Goal: Navigation & Orientation: Understand site structure

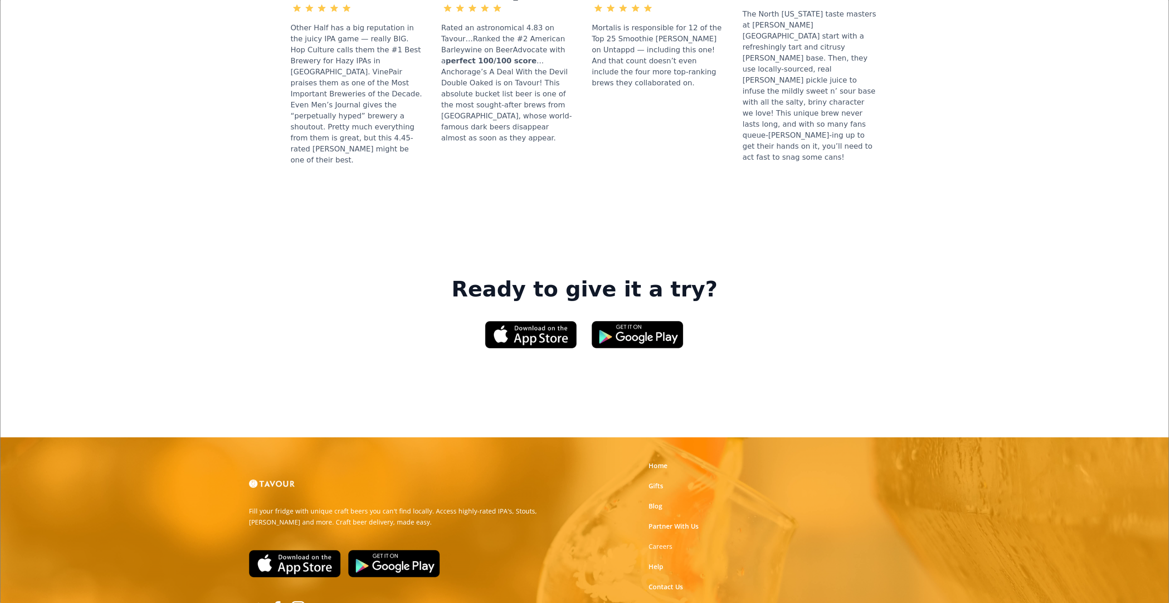
scroll to position [1224, 0]
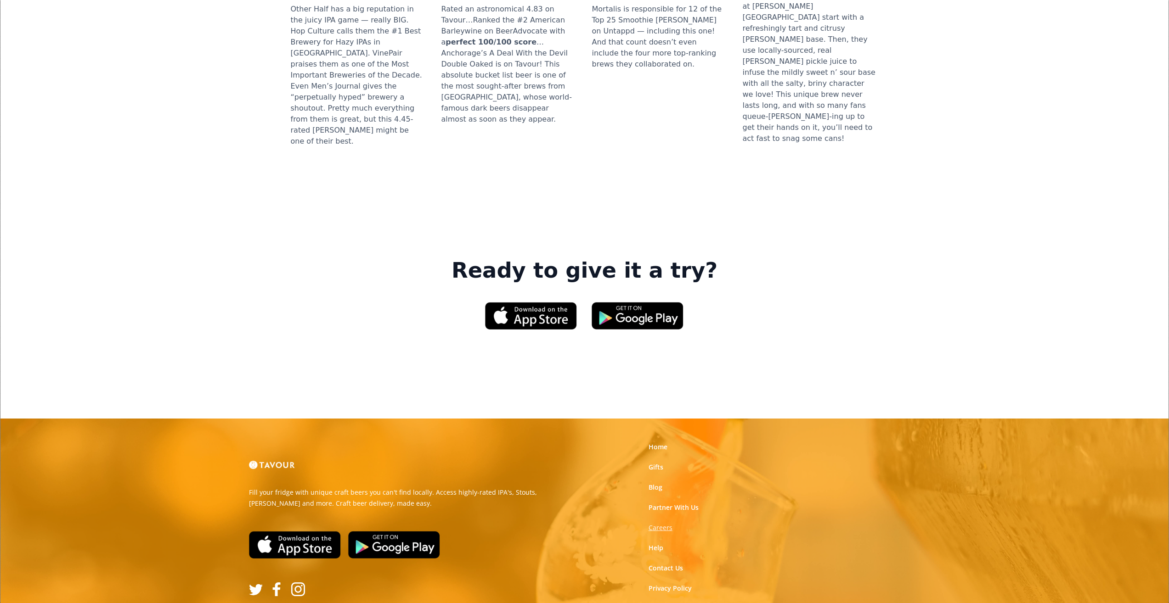
click at [652, 523] on strong "Careers" at bounding box center [660, 527] width 24 height 9
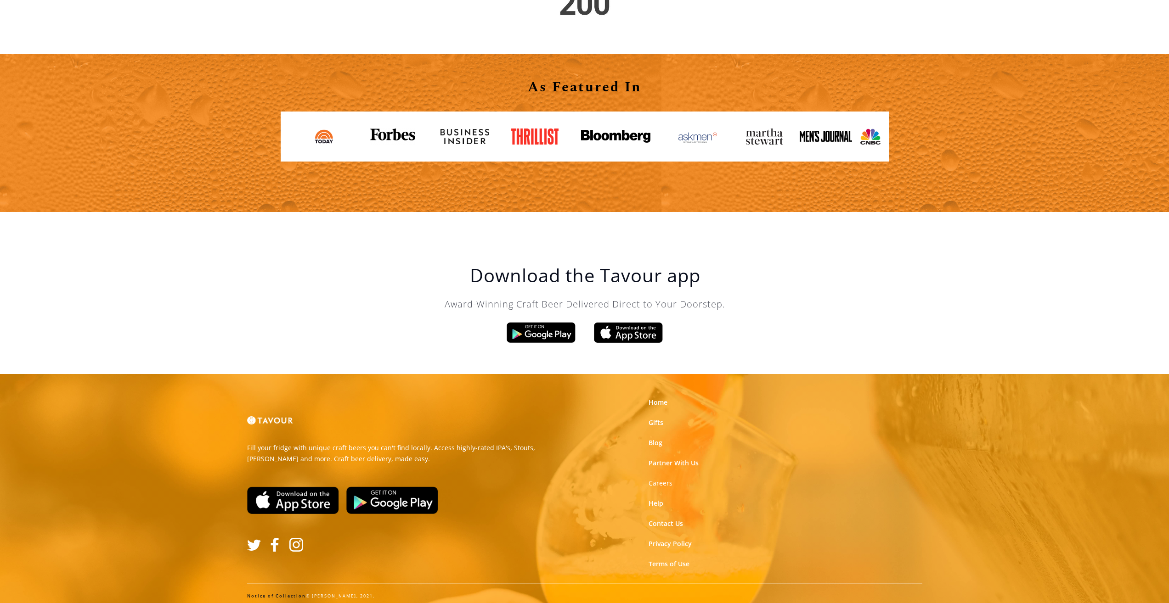
scroll to position [1508, 0]
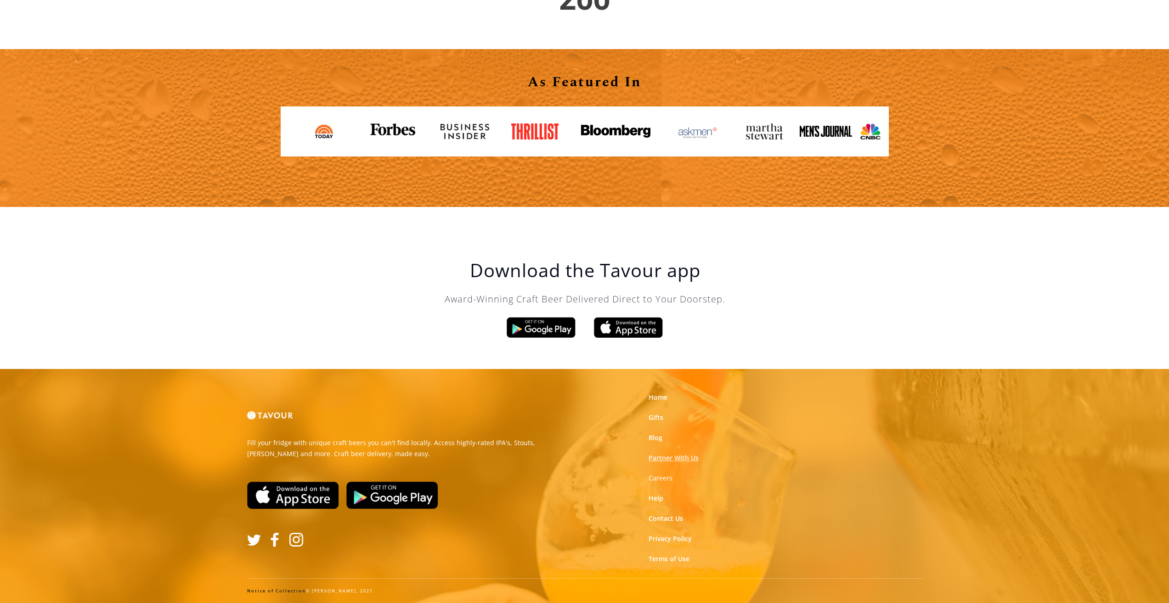
click at [671, 460] on link "Partner With Us" at bounding box center [673, 458] width 50 height 9
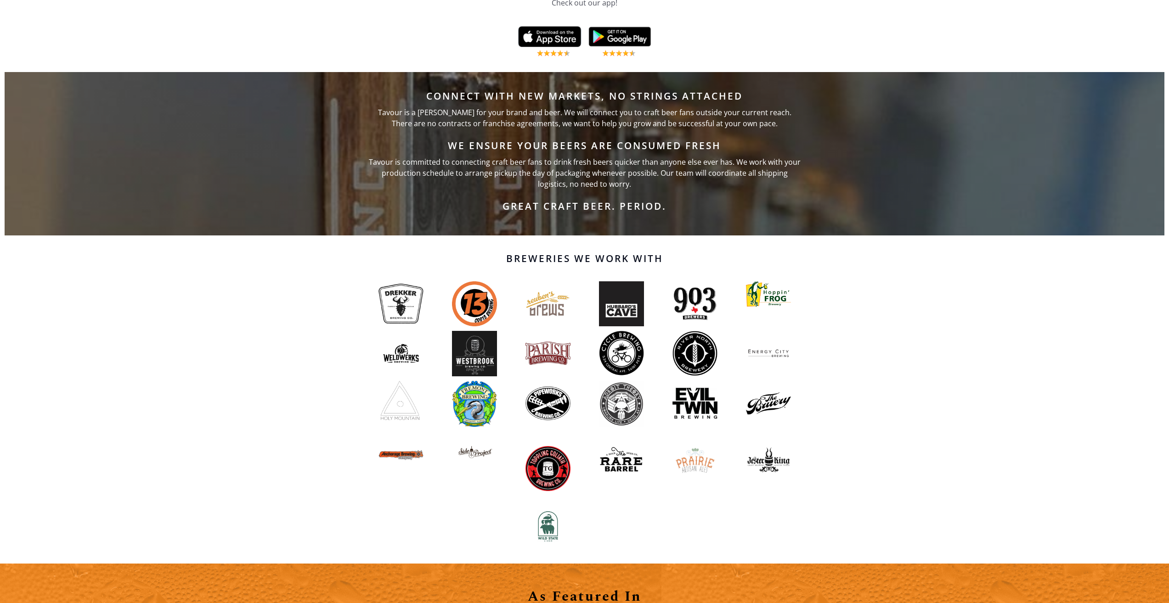
scroll to position [918, 0]
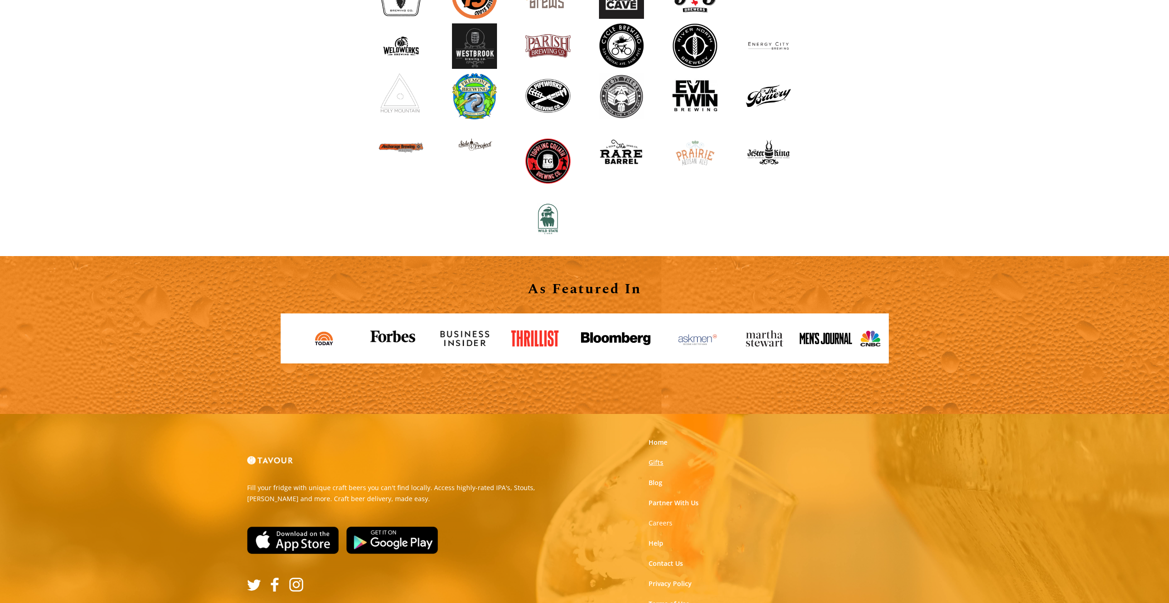
click at [654, 465] on link "Gifts" at bounding box center [655, 462] width 15 height 9
